Goal: Task Accomplishment & Management: Manage account settings

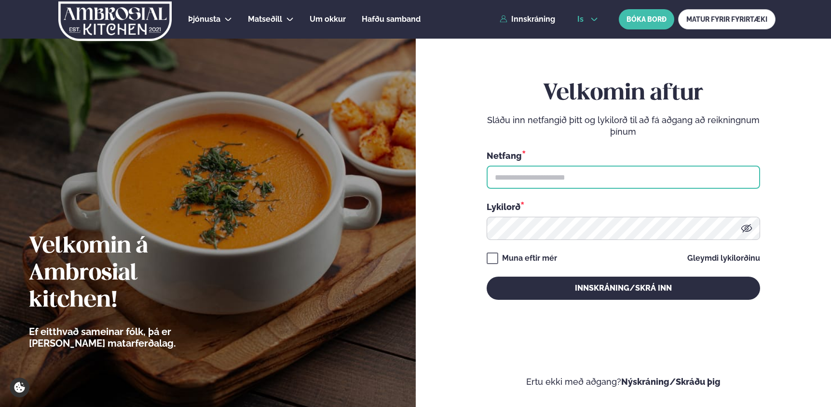
type input "**********"
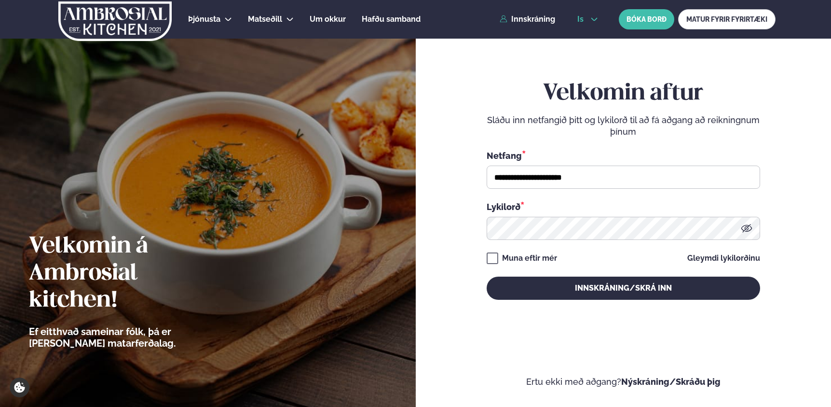
click at [594, 18] on icon at bounding box center [594, 19] width 8 height 8
click at [584, 35] on link "en" at bounding box center [588, 36] width 36 height 19
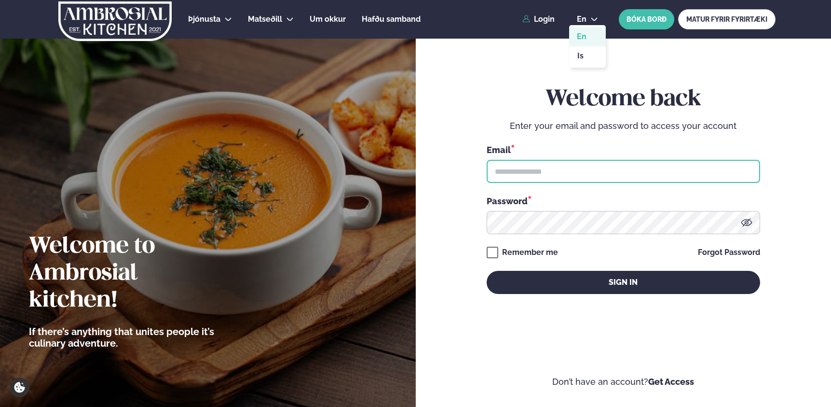
type input "**********"
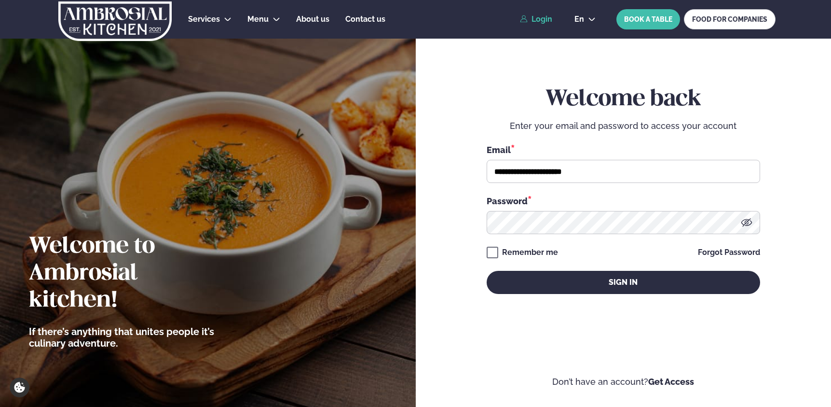
click at [547, 21] on link "Login" at bounding box center [536, 19] width 32 height 9
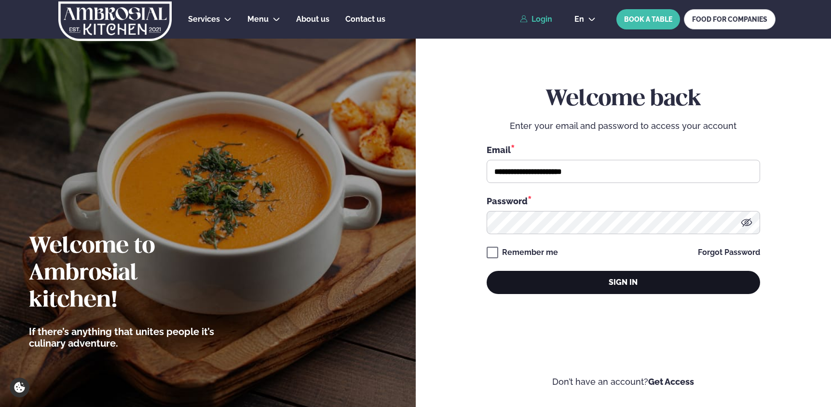
click at [600, 285] on button "Sign in" at bounding box center [623, 282] width 273 height 23
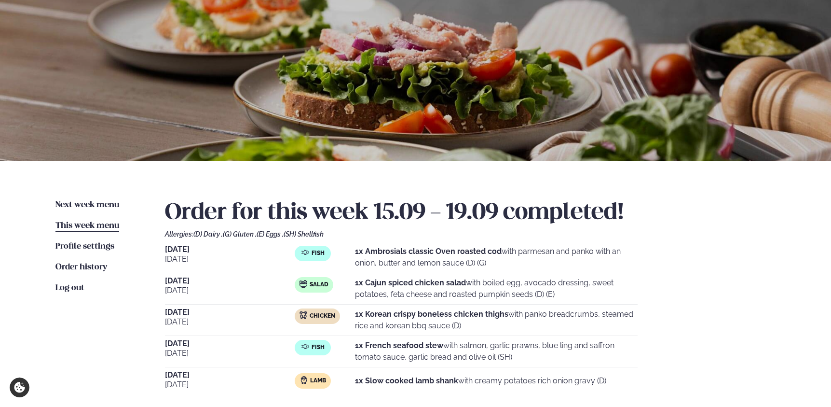
scroll to position [51, 0]
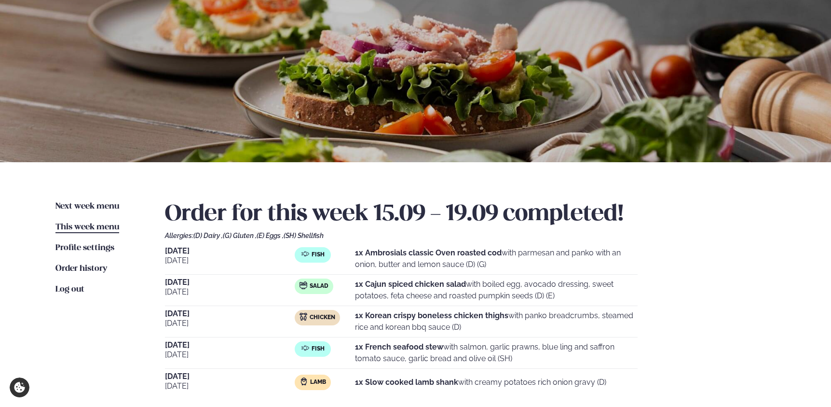
click at [102, 225] on span "This week menu" at bounding box center [87, 227] width 64 height 8
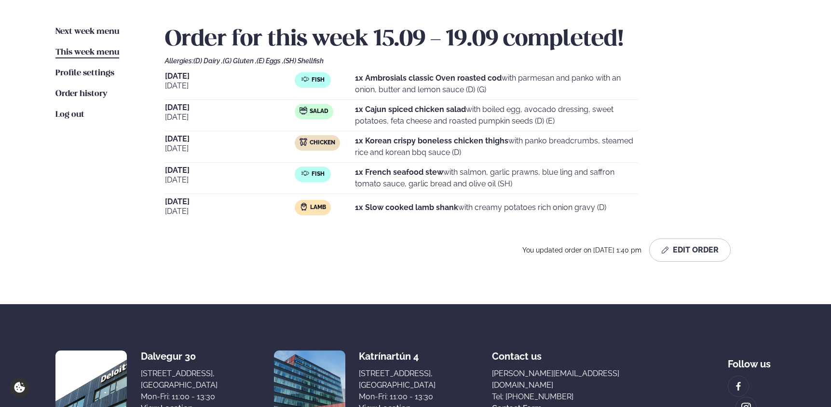
scroll to position [0, 0]
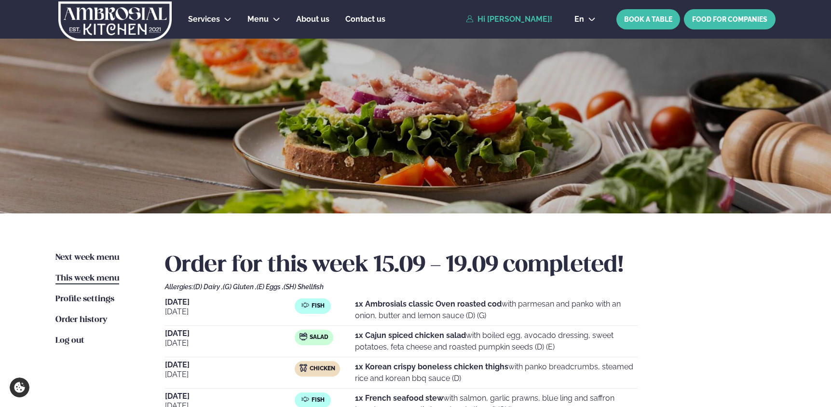
click at [725, 19] on link "FOOD FOR COMPANIES" at bounding box center [730, 19] width 92 height 20
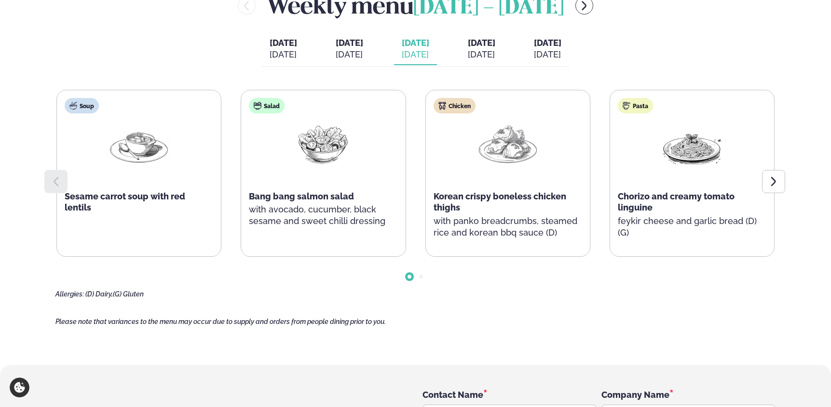
scroll to position [1077, 0]
